Goal: Navigation & Orientation: Find specific page/section

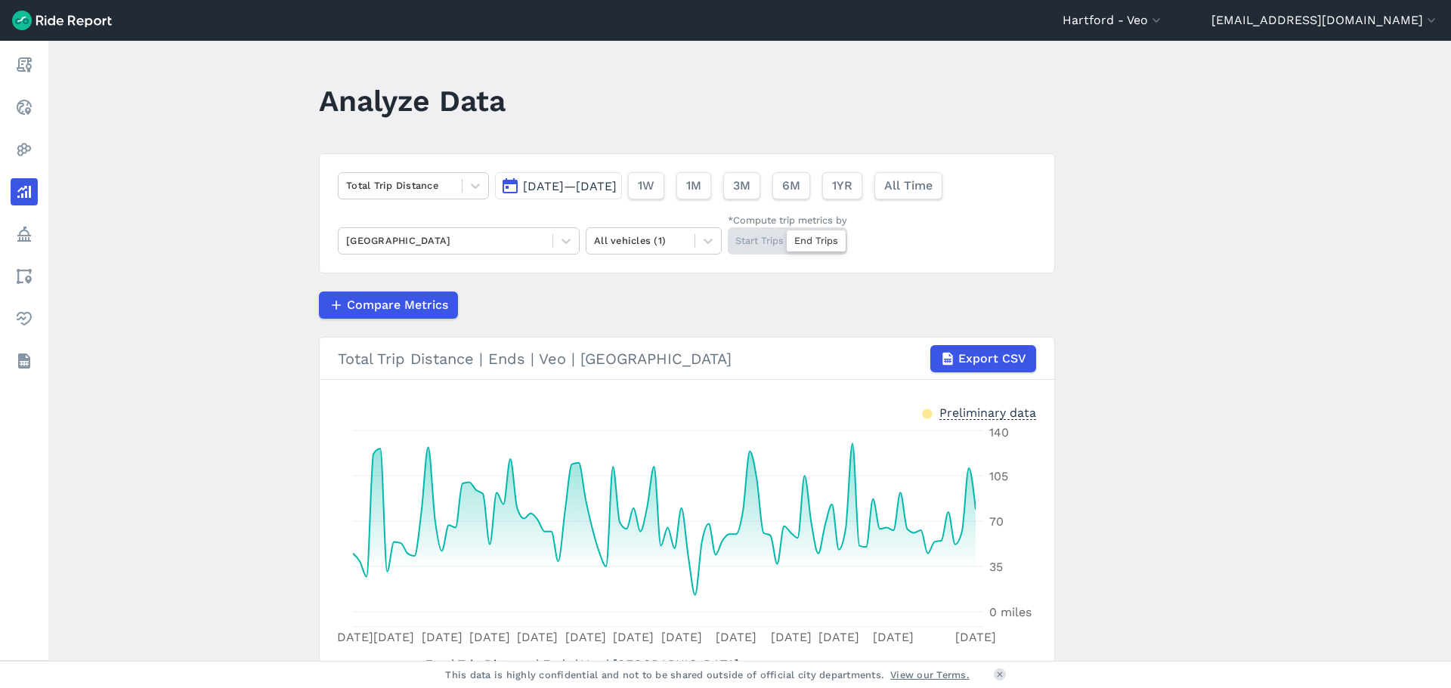
click at [244, 410] on main "Analyze Data Total Trip Distance [DATE]—[DATE] 1W 1M 3M 6M 1YR All Time South W…" at bounding box center [749, 351] width 1402 height 620
click at [471, 187] on icon at bounding box center [475, 186] width 9 height 5
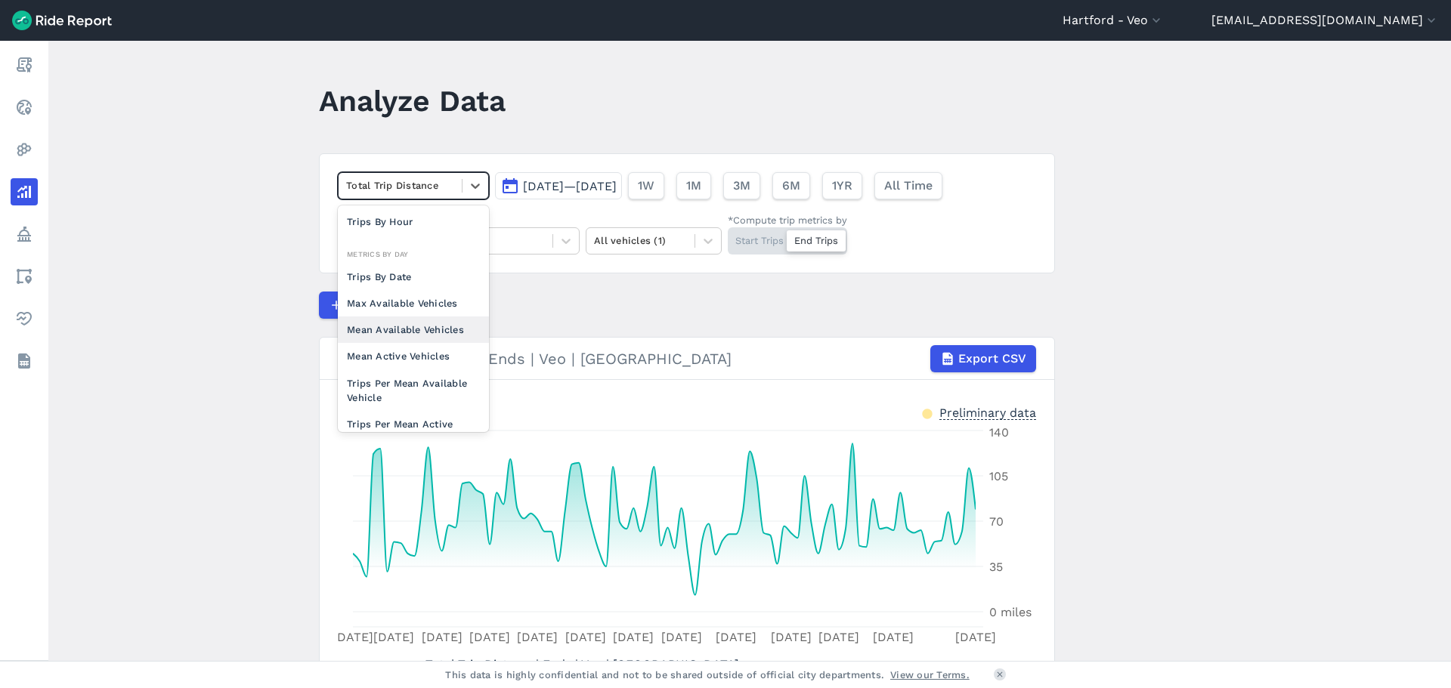
scroll to position [131, 0]
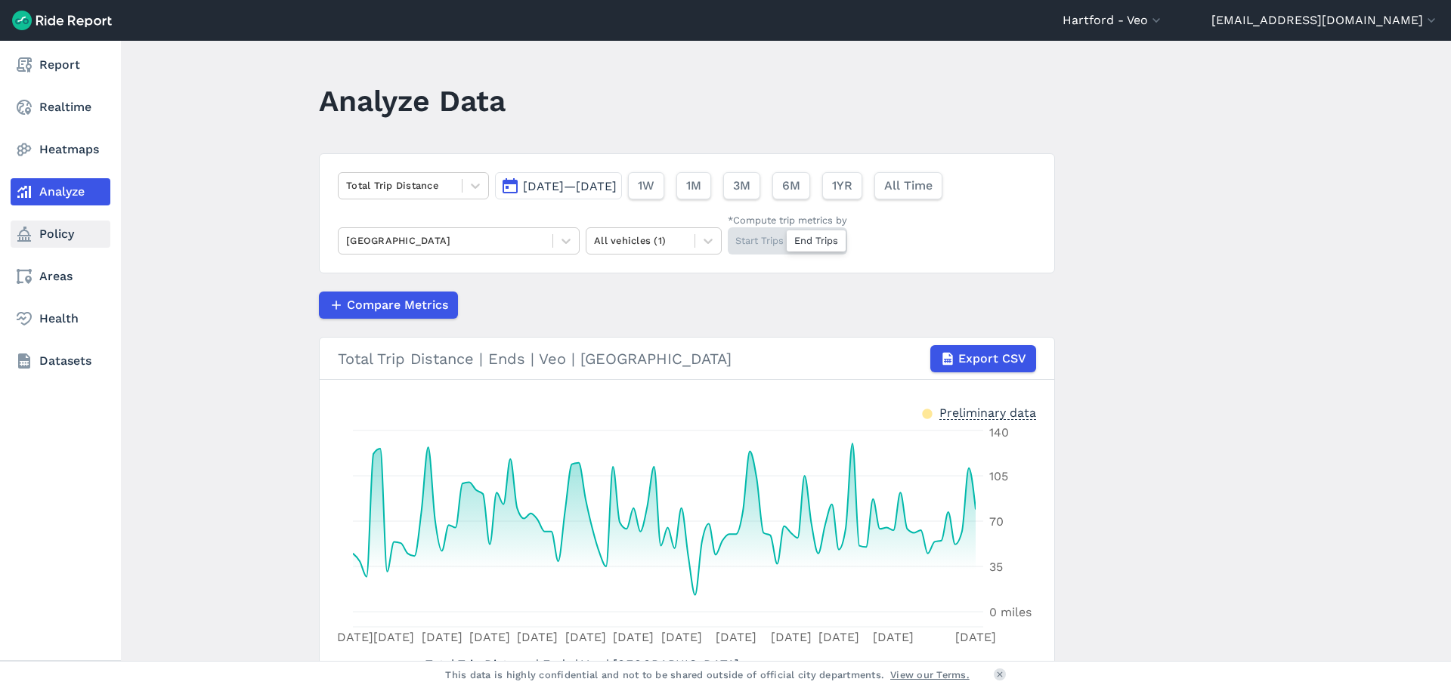
drag, startPoint x: 199, startPoint y: 327, endPoint x: 26, endPoint y: 230, distance: 198.6
click at [199, 327] on main "Analyze Data Total Trip Distance [DATE]—[DATE] 1W 1M 3M 6M 1YR All Time South W…" at bounding box center [749, 351] width 1402 height 620
click at [72, 72] on link "Report" at bounding box center [61, 64] width 100 height 27
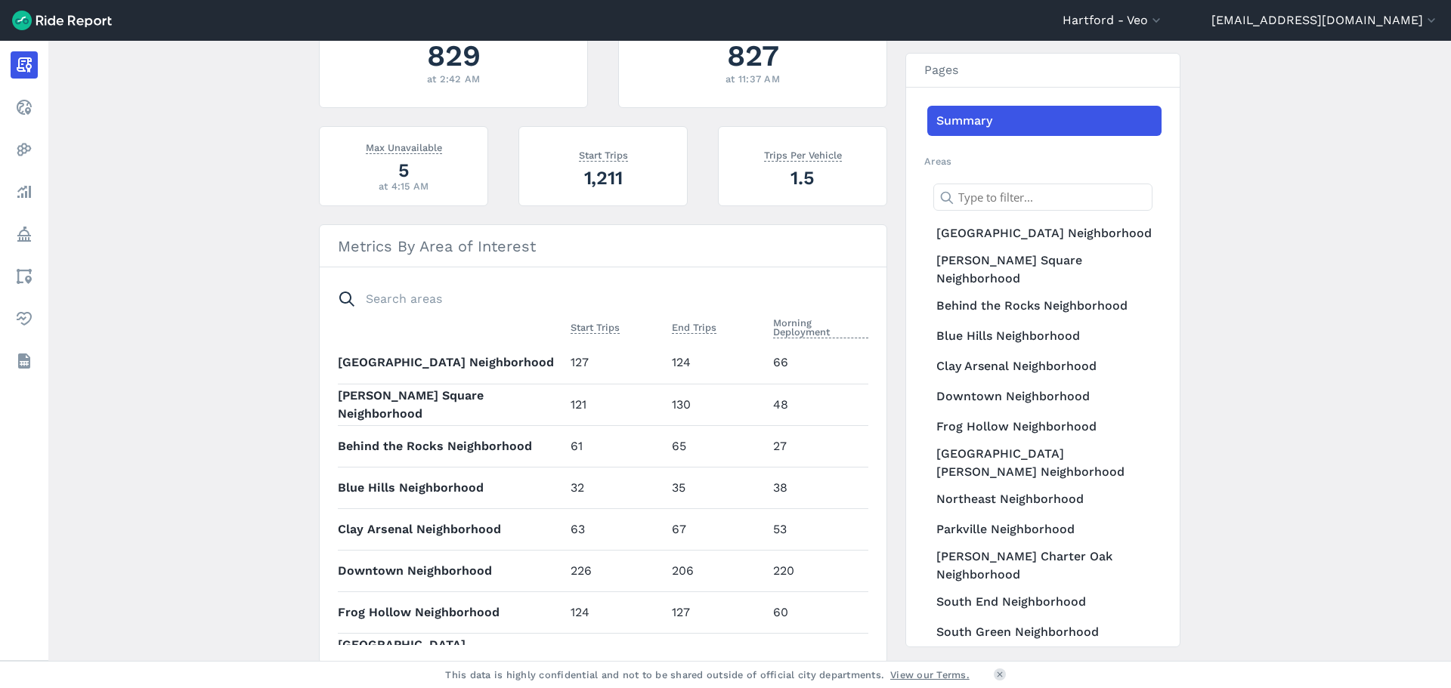
scroll to position [511, 0]
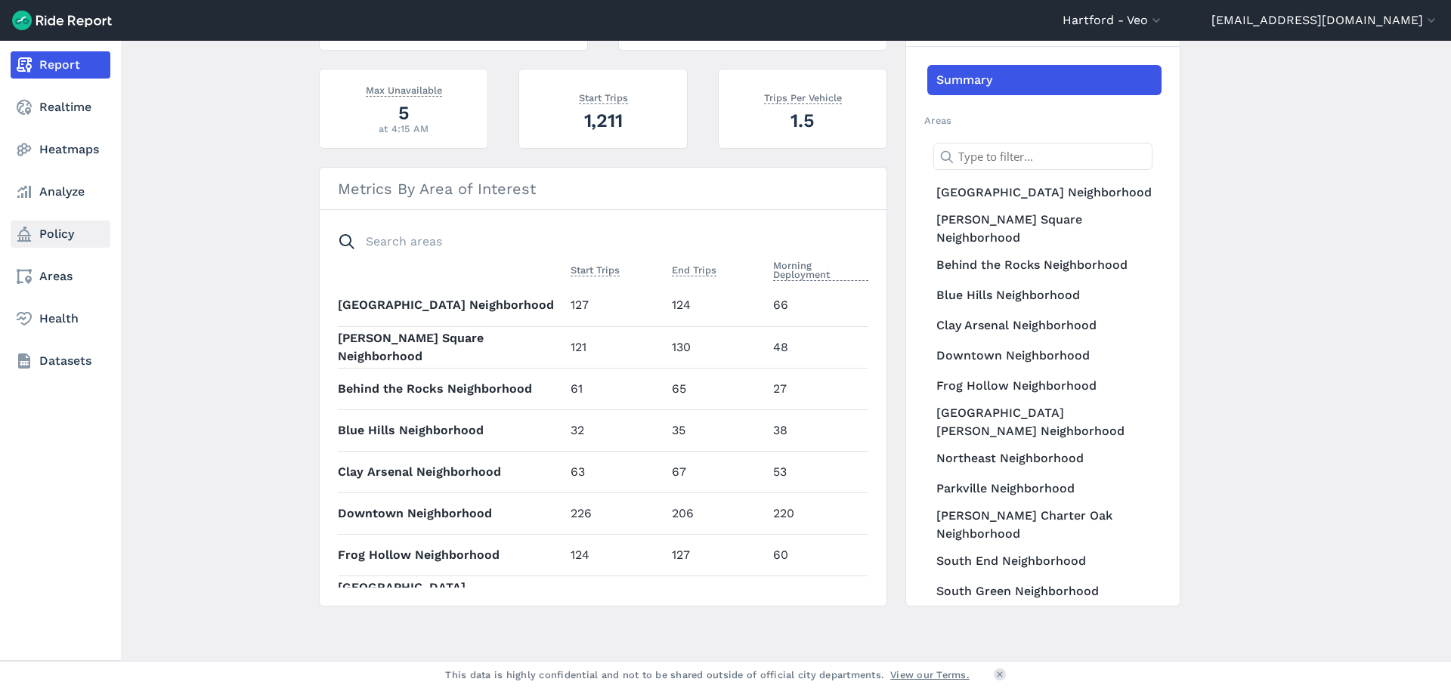
click at [69, 233] on link "Policy" at bounding box center [61, 234] width 100 height 27
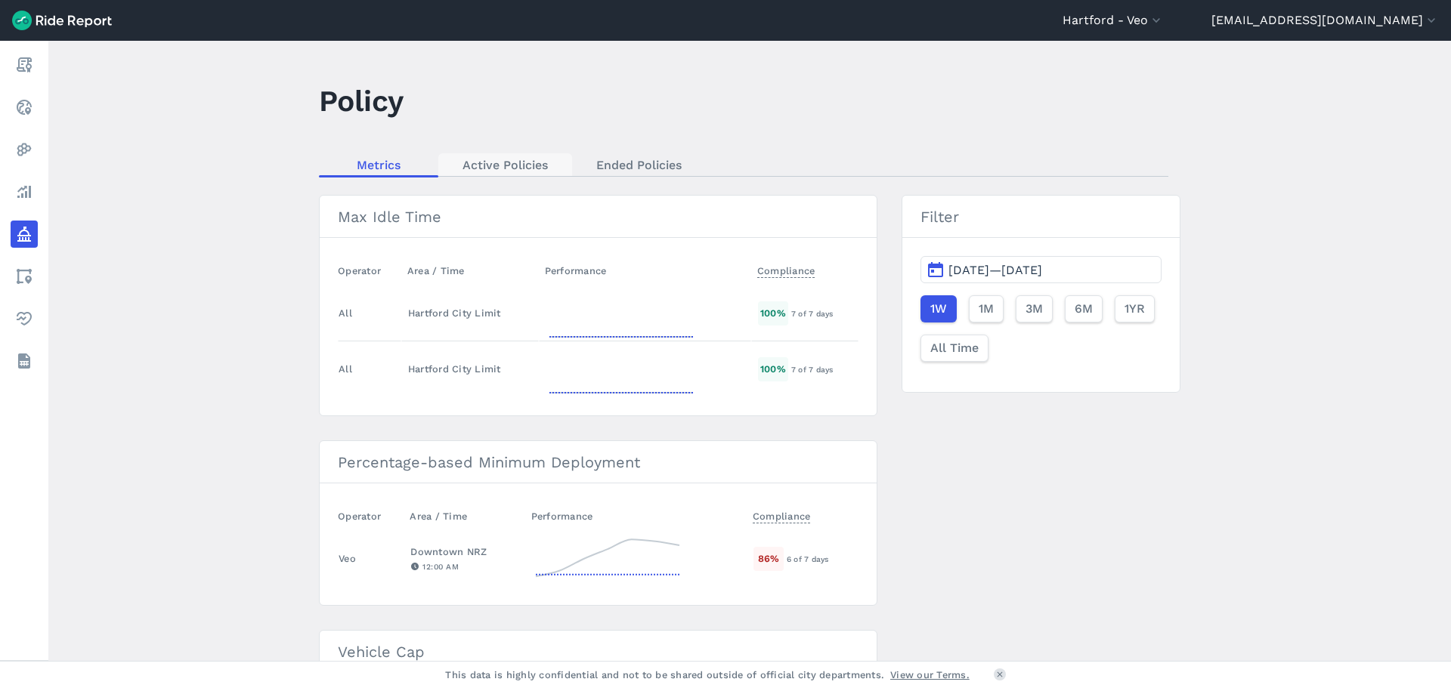
click at [541, 156] on main "Policy Metrics Active Policies Ended Policies Max Idle Time Operator Area / Tim…" at bounding box center [749, 351] width 1402 height 620
click at [541, 159] on link "Active Policies" at bounding box center [505, 164] width 134 height 23
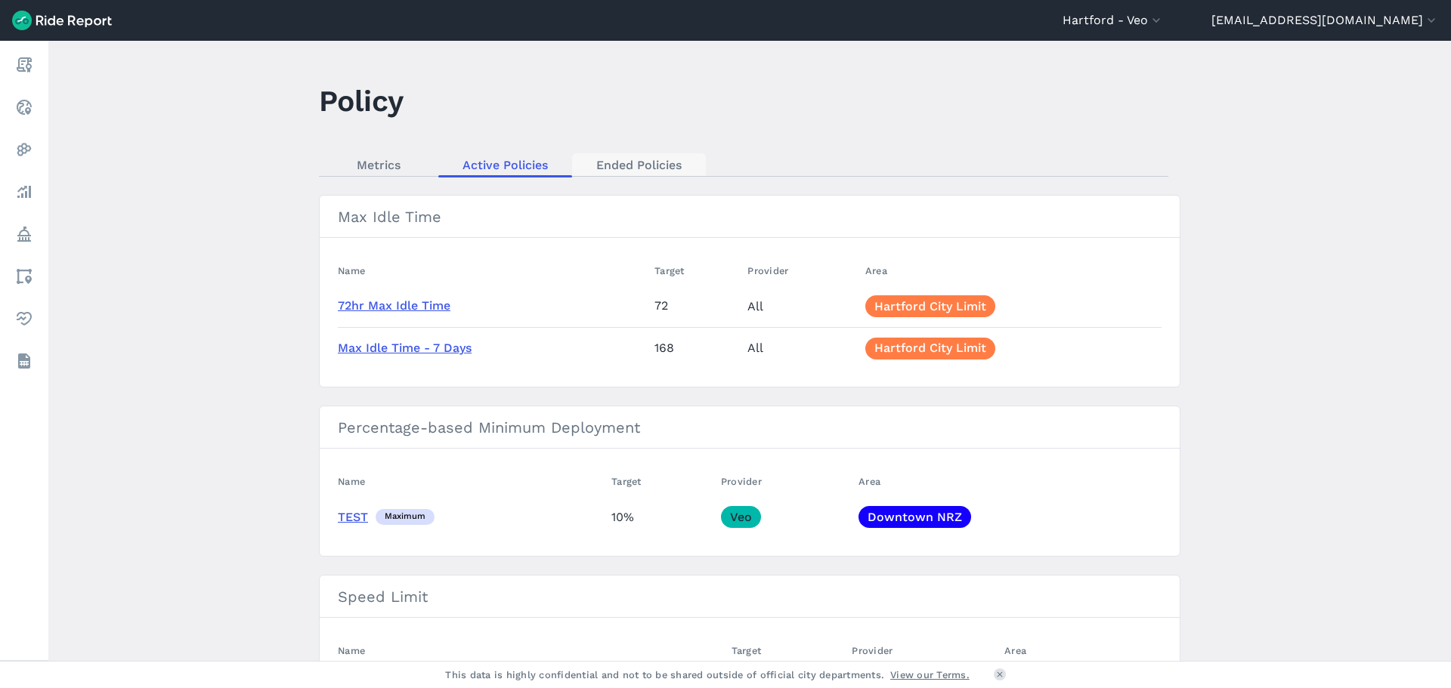
click at [621, 164] on link "Ended Policies" at bounding box center [639, 164] width 134 height 23
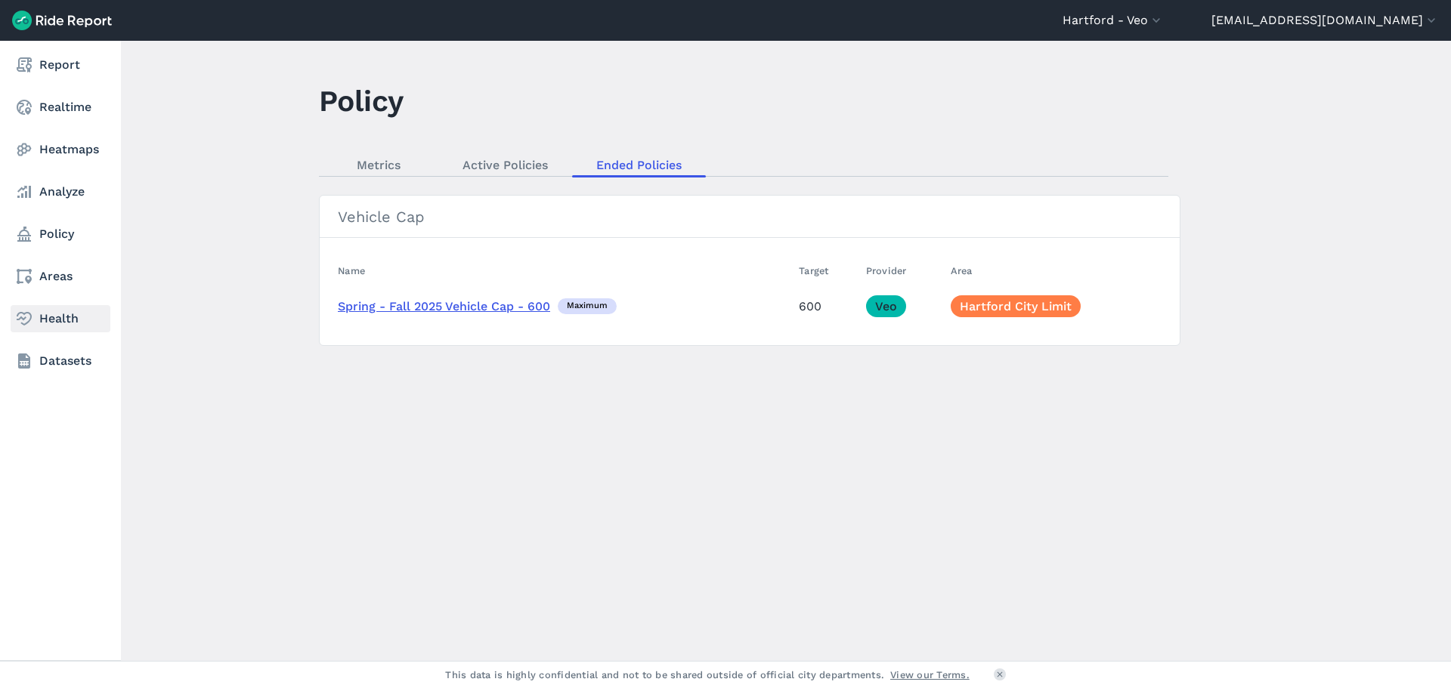
click at [42, 317] on link "Health" at bounding box center [61, 318] width 100 height 27
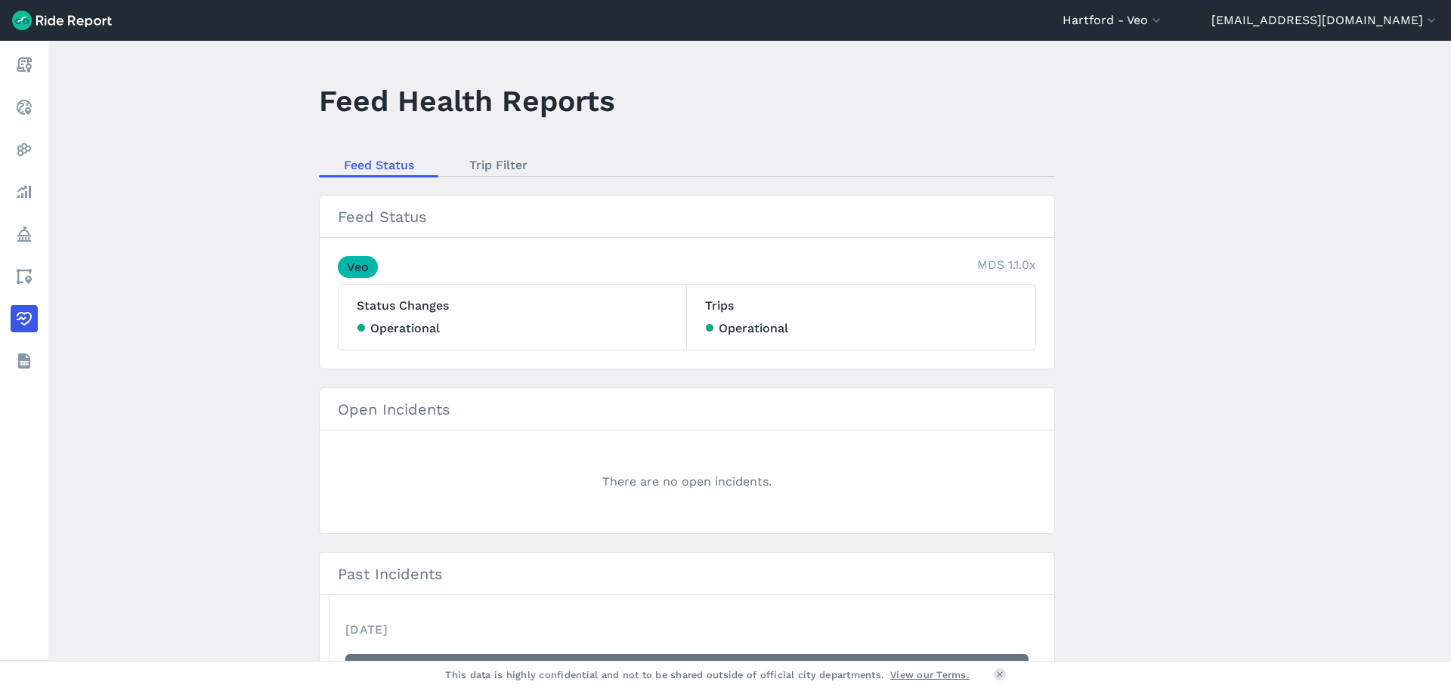
drag, startPoint x: 864, startPoint y: 80, endPoint x: 855, endPoint y: 82, distance: 8.4
click at [862, 82] on header "Feed Health Reports" at bounding box center [696, 106] width 754 height 58
